Goal: Task Accomplishment & Management: Use online tool/utility

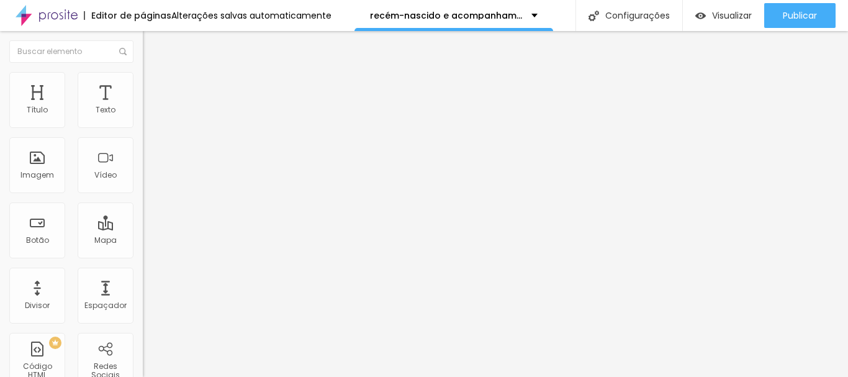
click at [148, 115] on icon "button" at bounding box center [151, 111] width 7 height 7
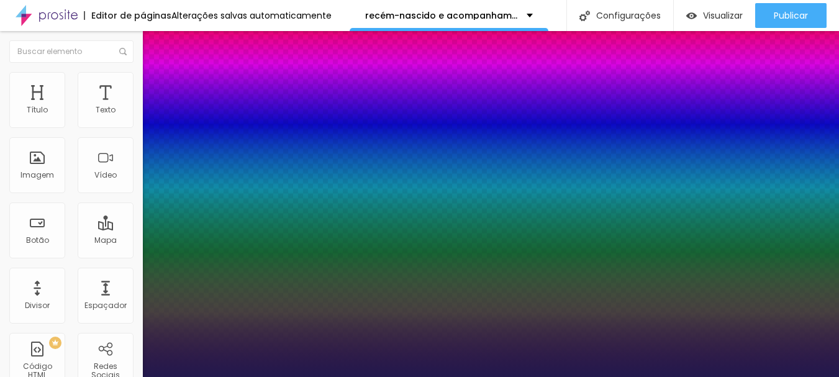
type input "1"
click at [437, 376] on div at bounding box center [419, 377] width 839 height 0
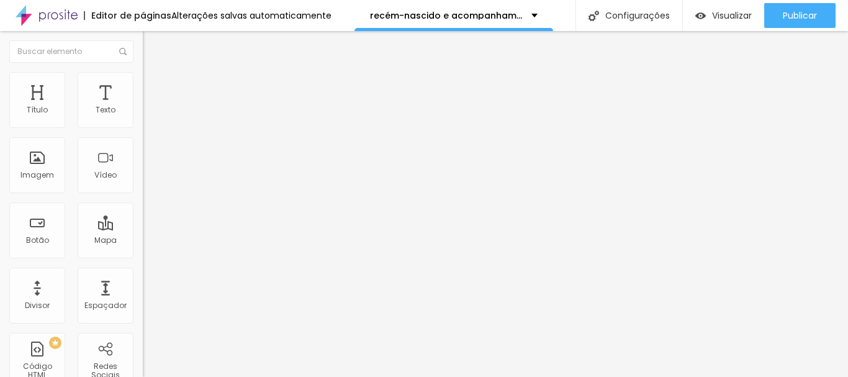
click at [148, 180] on icon "button" at bounding box center [151, 176] width 7 height 7
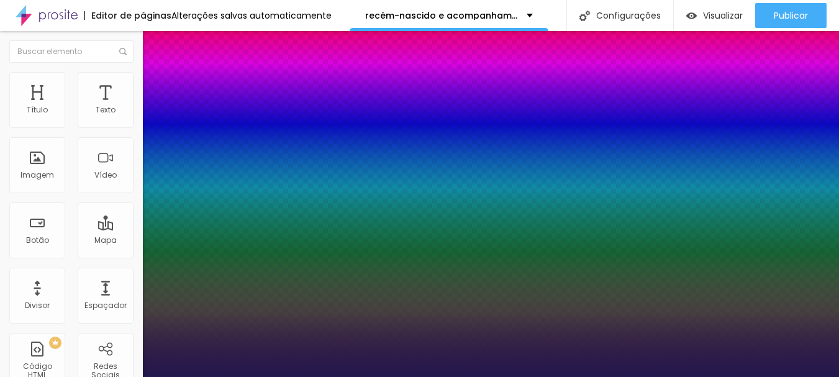
type input "1"
click at [358, 376] on div at bounding box center [419, 377] width 839 height 0
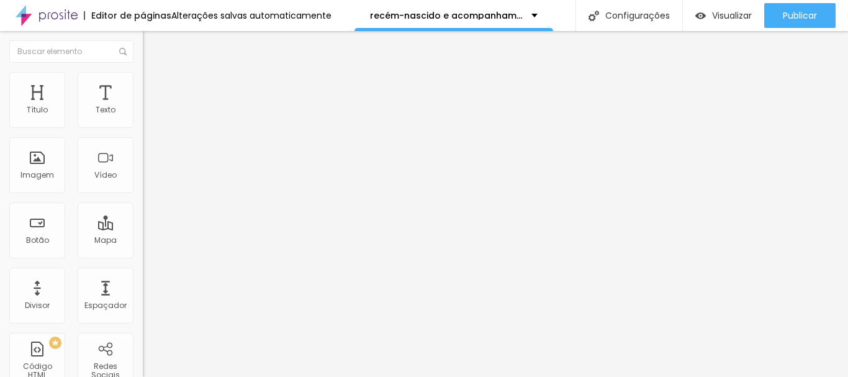
click at [149, 179] on icon "button" at bounding box center [151, 176] width 5 height 5
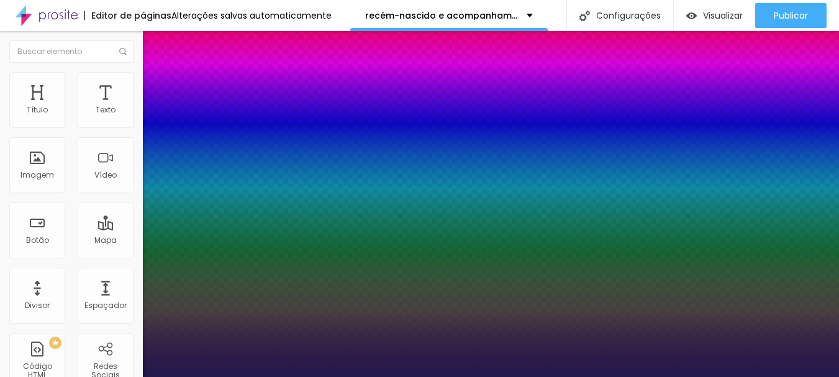
type input "1"
click at [410, 376] on div at bounding box center [419, 377] width 839 height 0
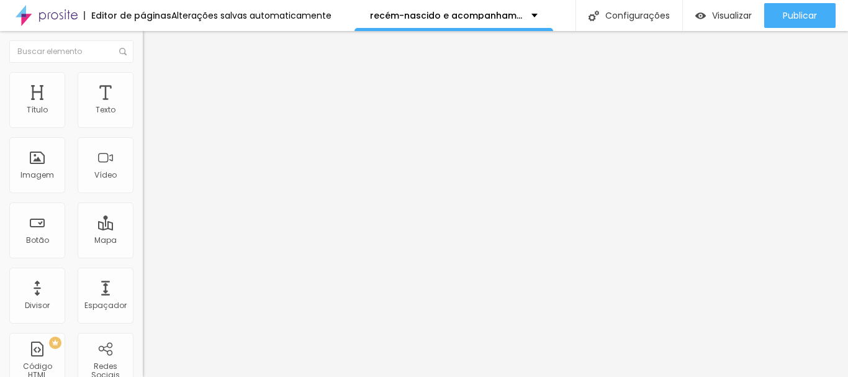
click at [143, 119] on button "button" at bounding box center [151, 112] width 17 height 13
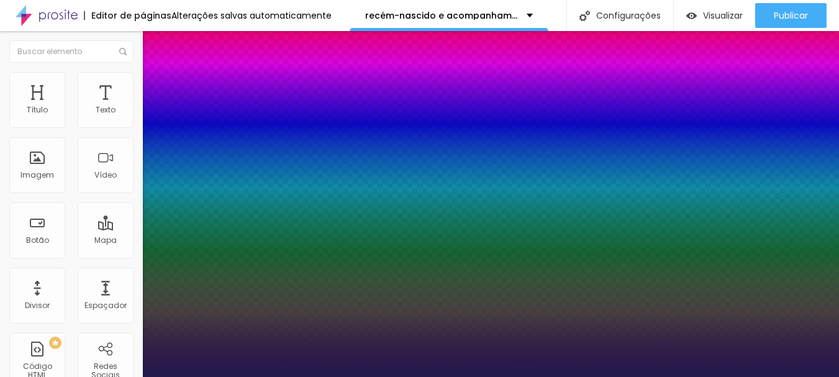
type input "1"
click at [417, 376] on div at bounding box center [419, 377] width 839 height 0
